Goal: Information Seeking & Learning: Understand process/instructions

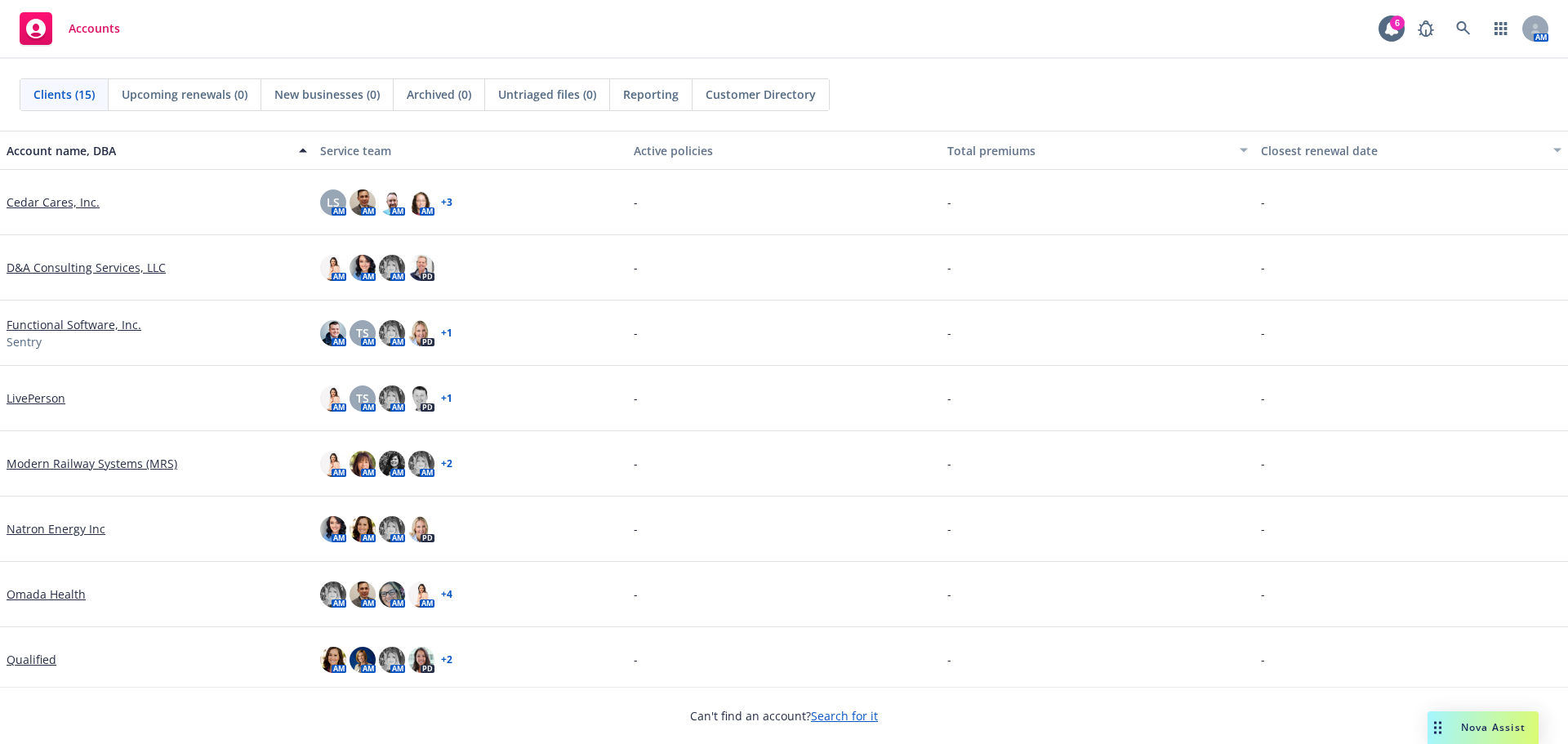
click at [843, 715] on link "Search for it" at bounding box center [845, 716] width 67 height 16
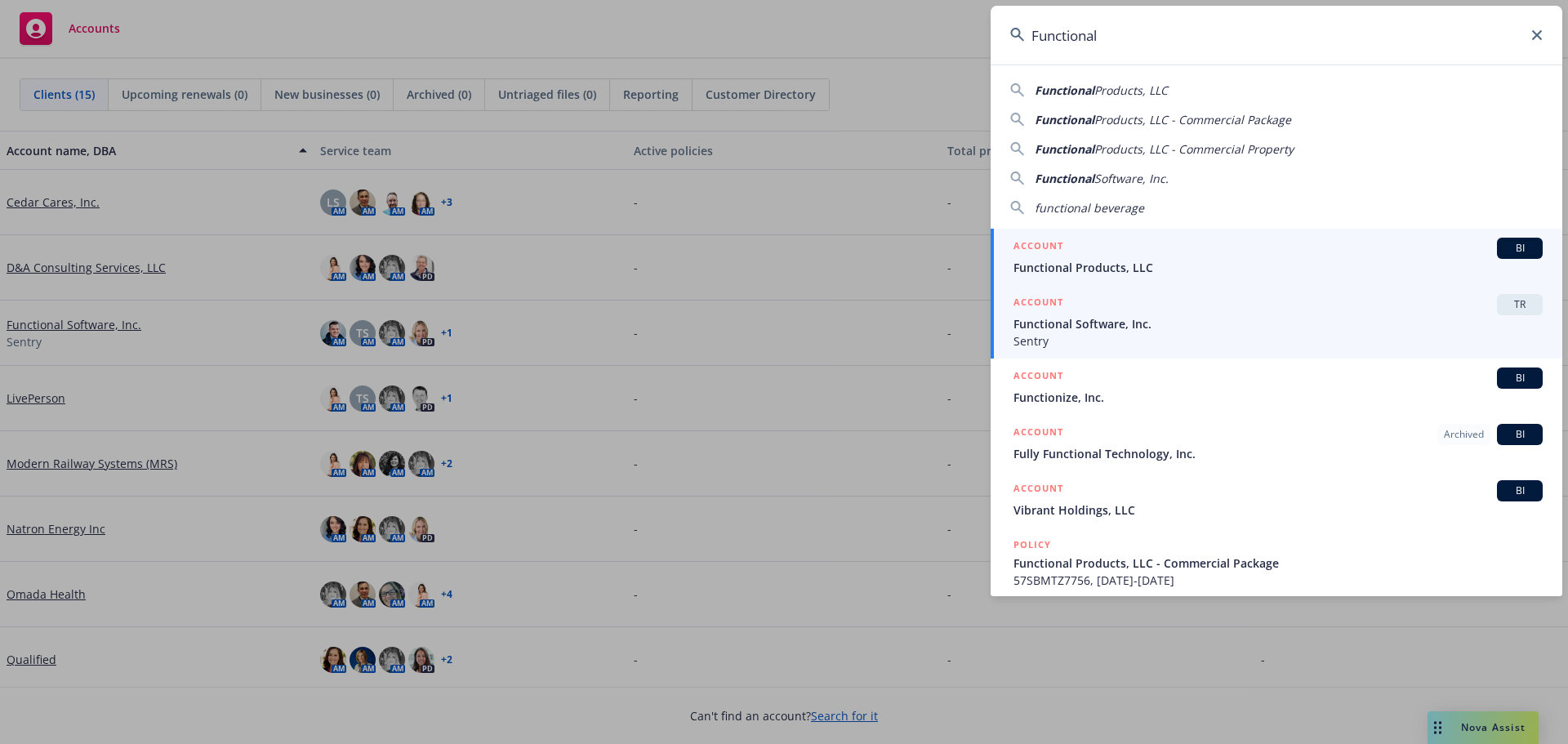
type input "Functional"
click at [1051, 318] on span "Functional Software, Inc." at bounding box center [1277, 324] width 529 height 17
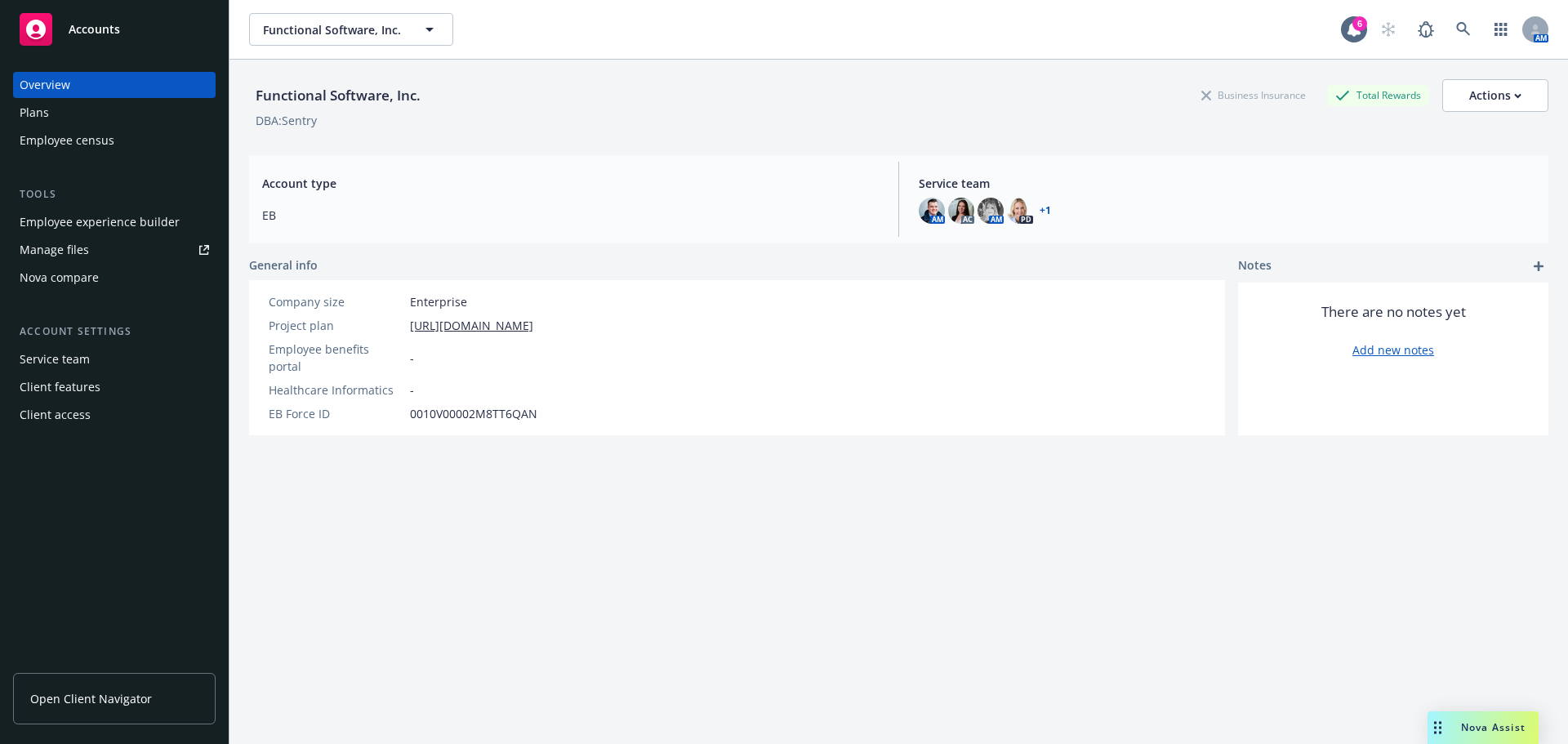
click at [97, 221] on div "Employee experience builder" at bounding box center [99, 222] width 160 height 26
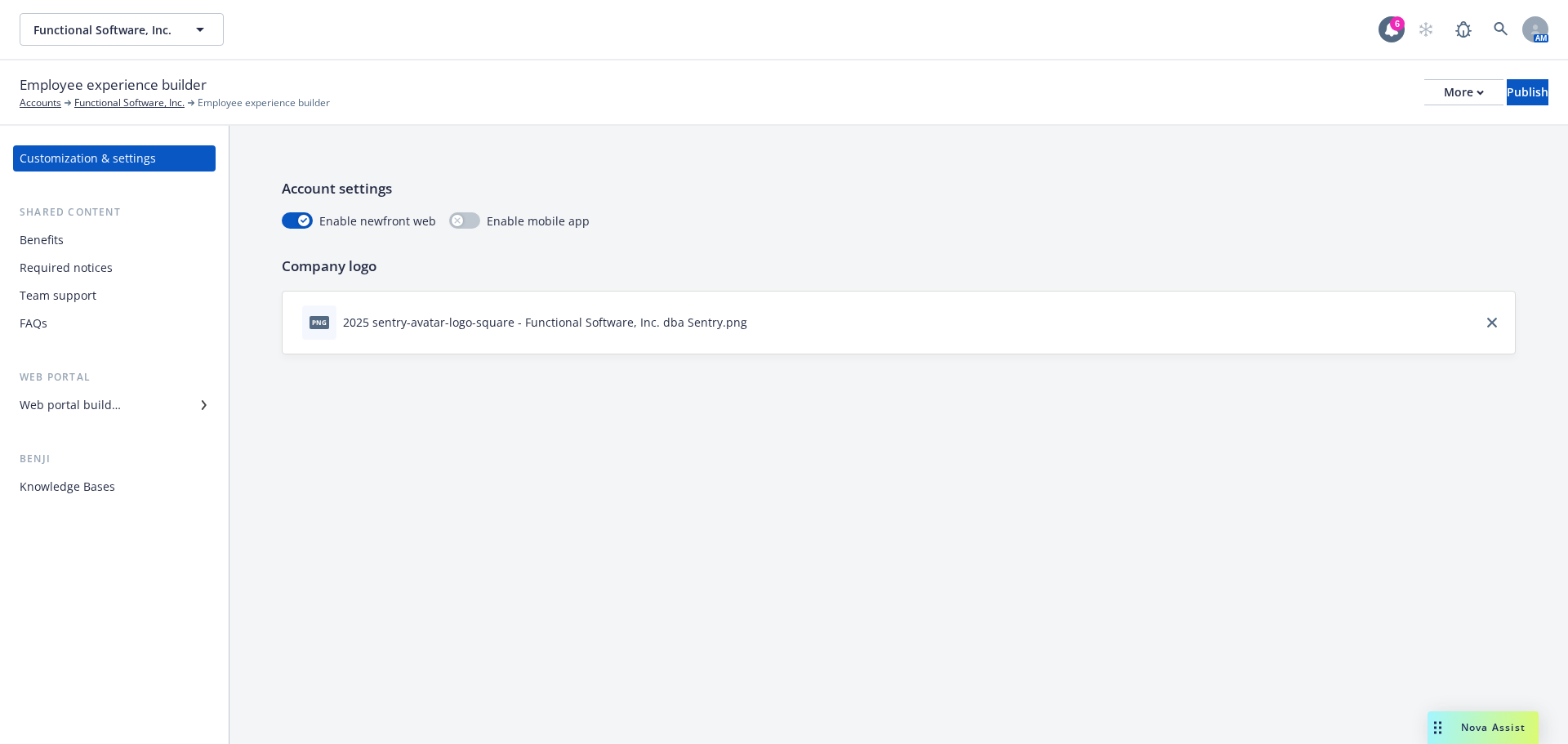
click at [104, 401] on div "Web portal builder" at bounding box center [70, 405] width 101 height 26
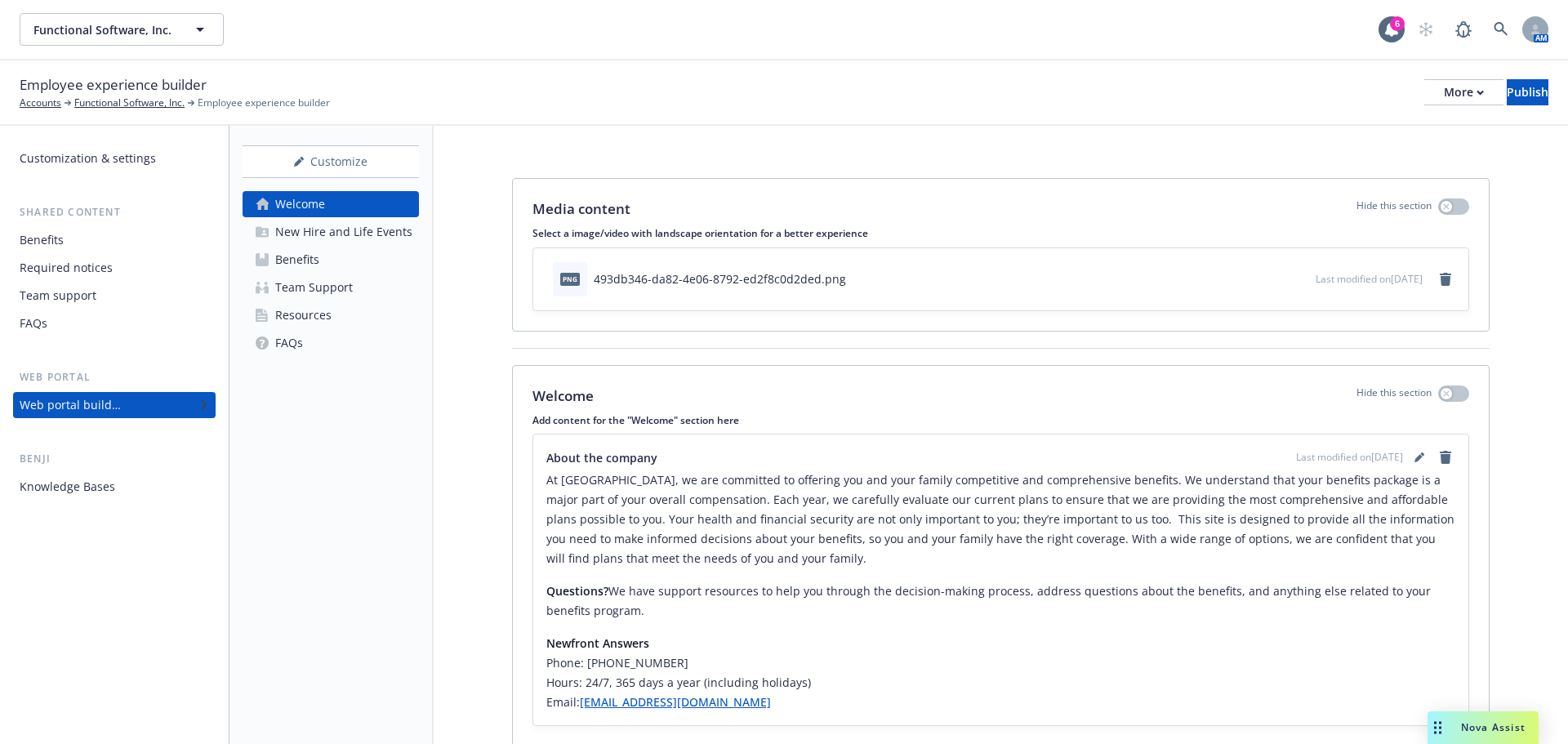
click at [292, 255] on div "Benefits" at bounding box center [297, 260] width 44 height 26
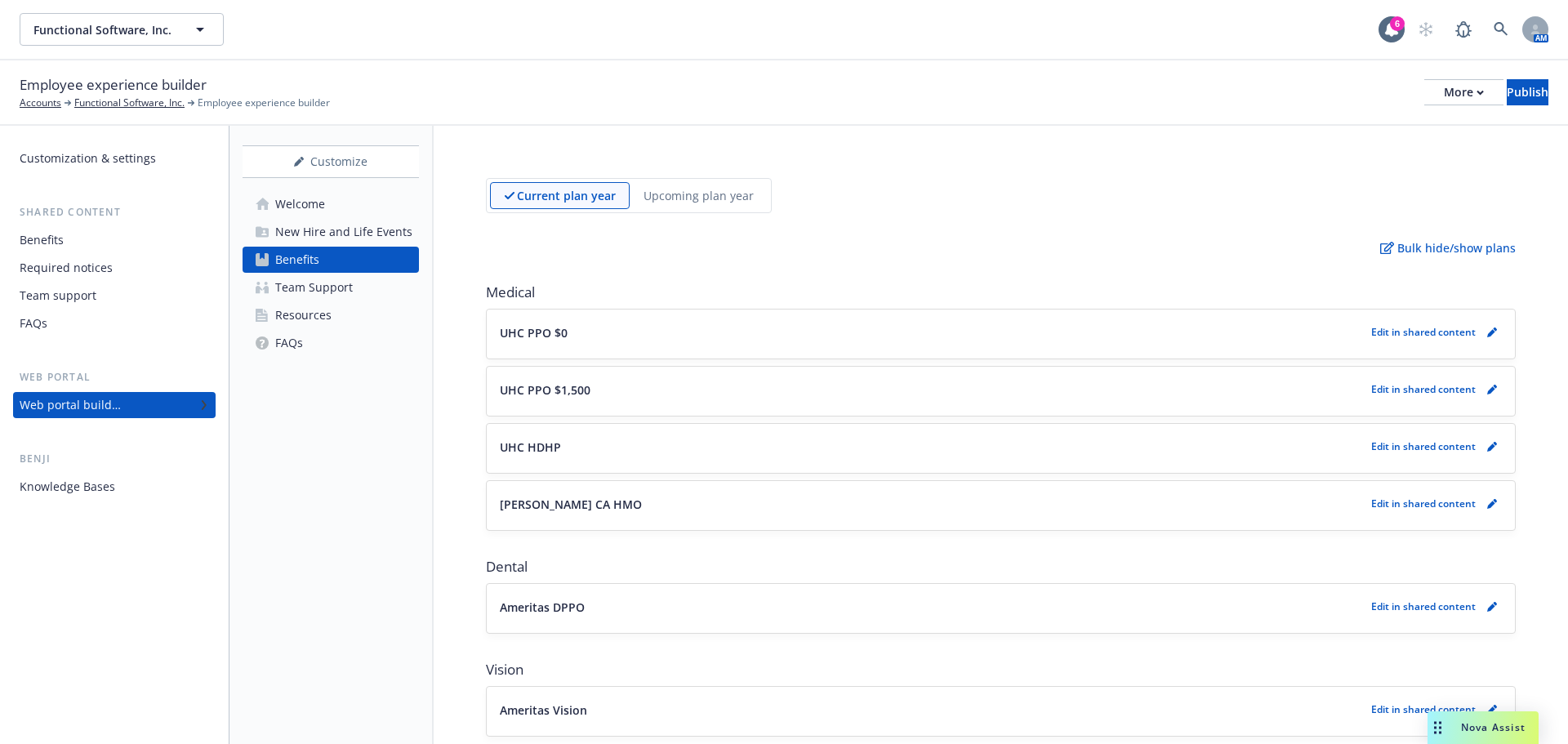
click at [302, 230] on div "New Hire and Life Events" at bounding box center [343, 232] width 138 height 26
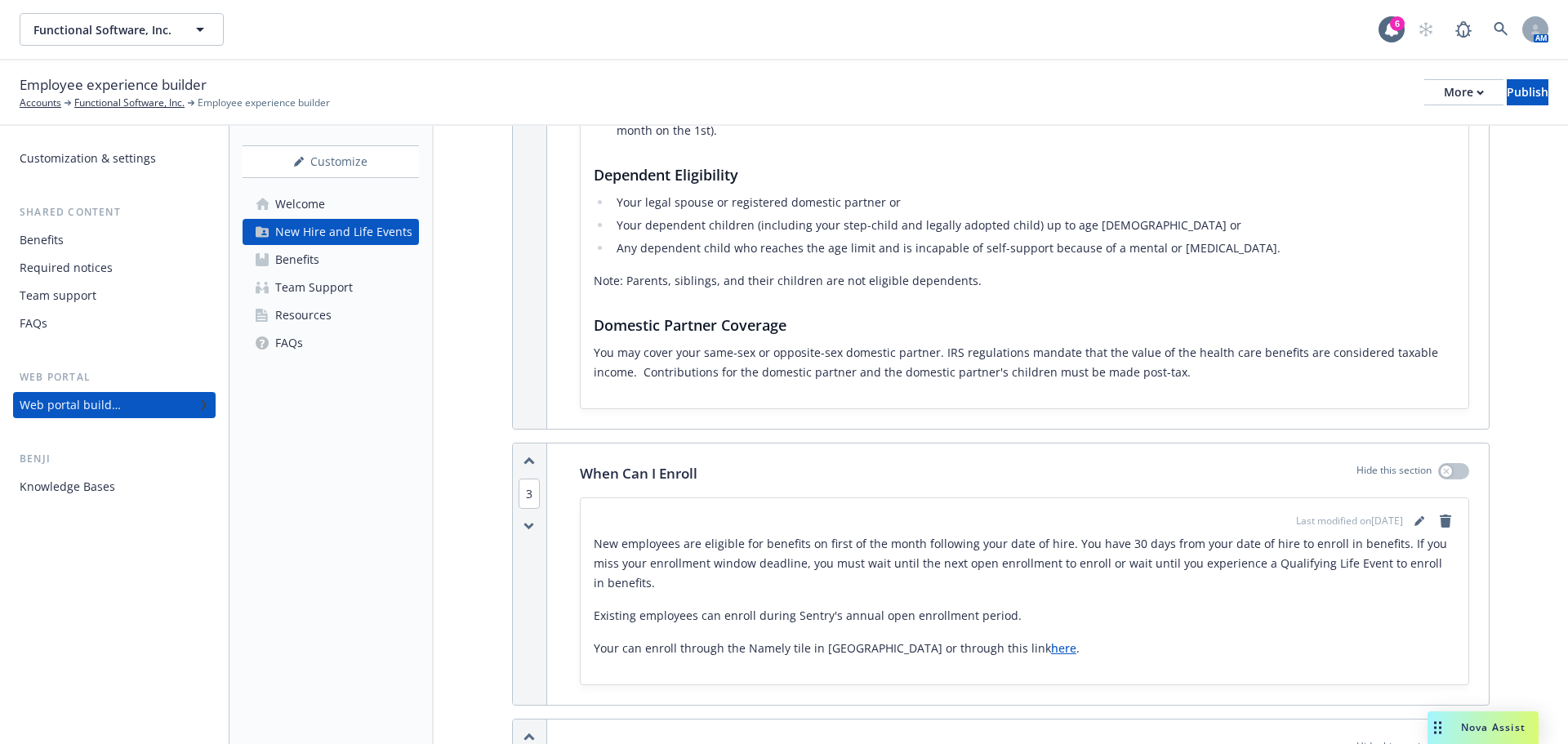
scroll to position [653, 0]
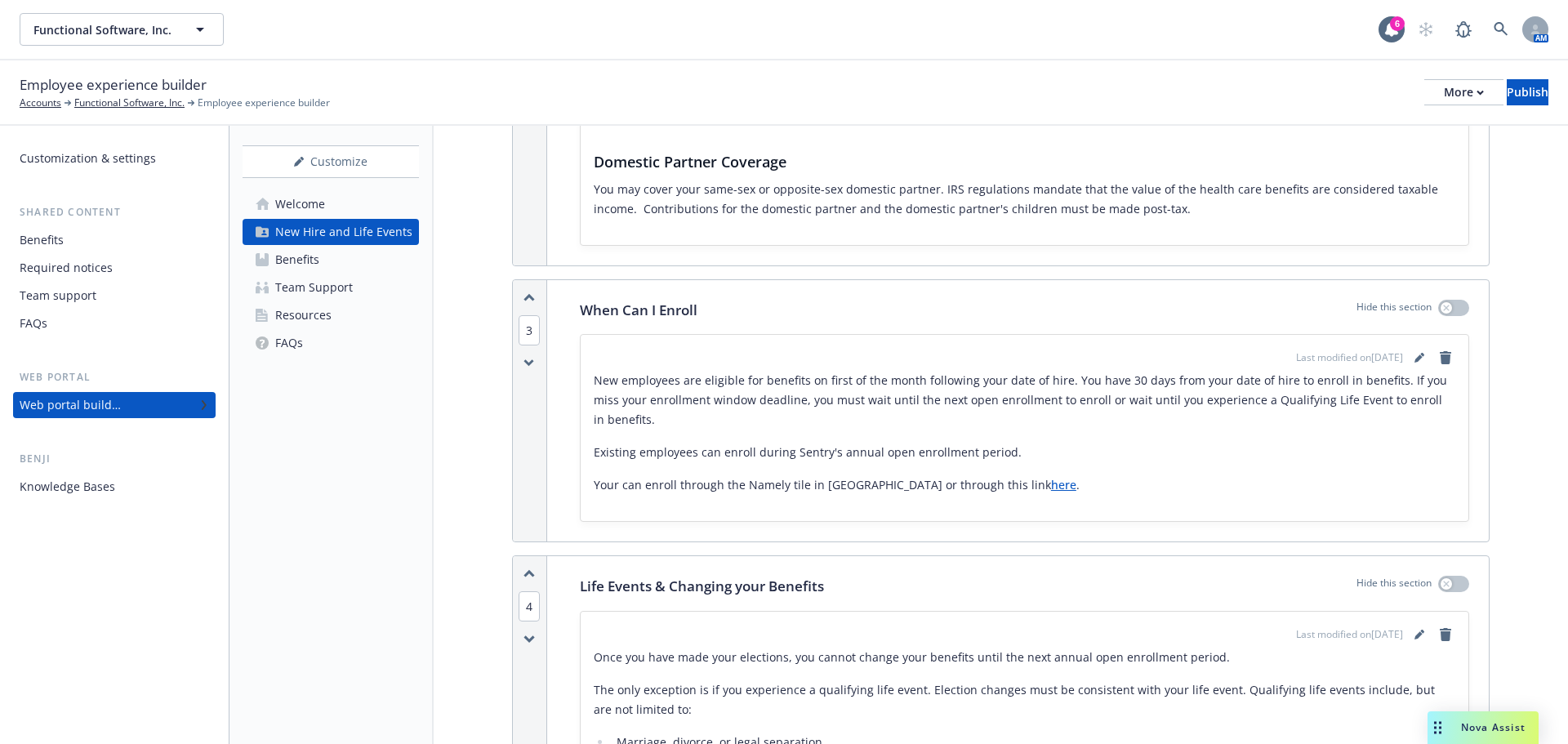
click at [1051, 485] on link "here" at bounding box center [1063, 485] width 25 height 16
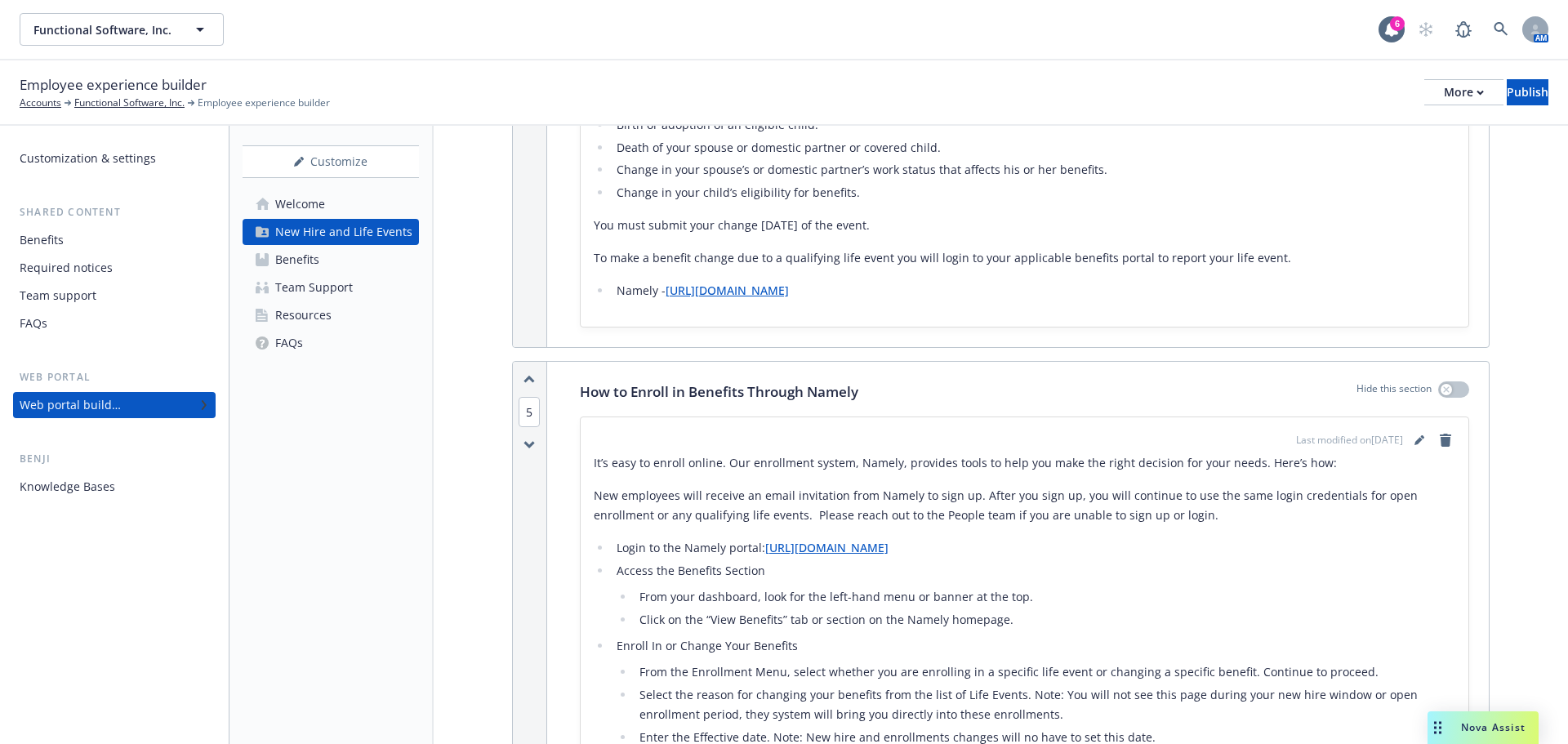
scroll to position [1061, 0]
